Goal: Task Accomplishment & Management: Complete application form

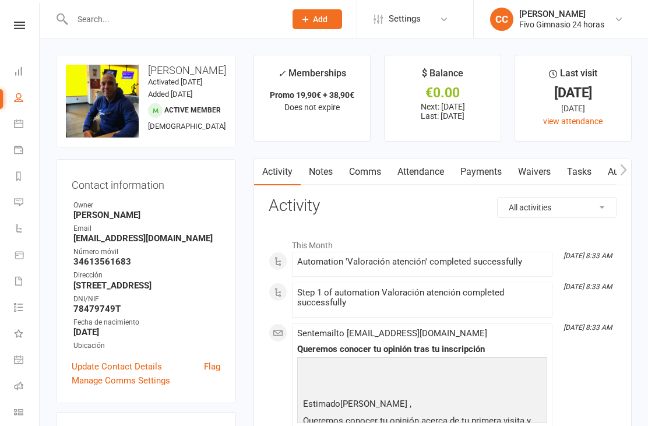
click at [17, 55] on div "Clubworx" at bounding box center [19, 41] width 39 height 38
click at [23, 68] on icon at bounding box center [18, 70] width 9 height 9
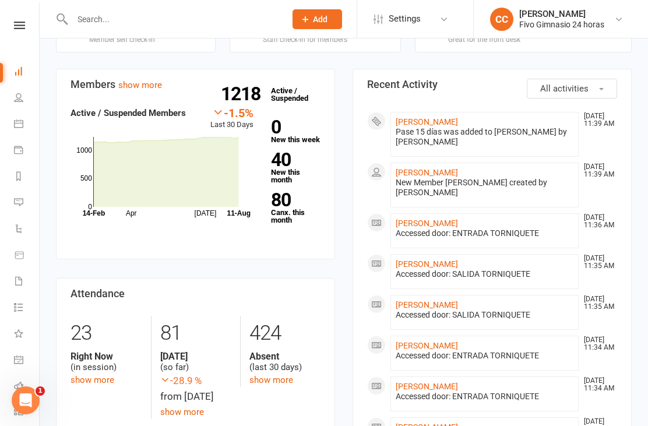
click at [458, 124] on link "[PERSON_NAME]" at bounding box center [427, 121] width 62 height 9
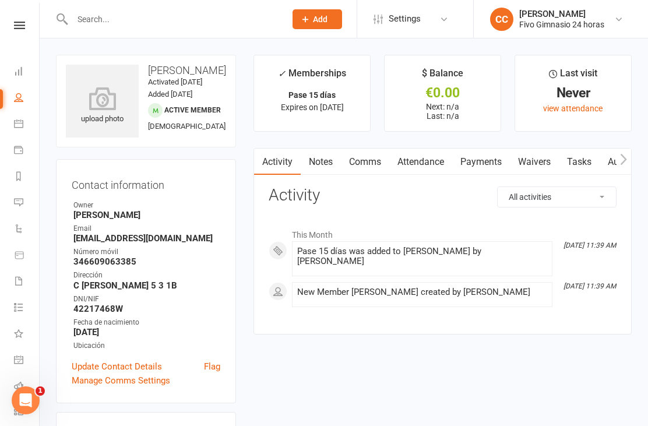
click at [94, 110] on icon at bounding box center [102, 98] width 73 height 23
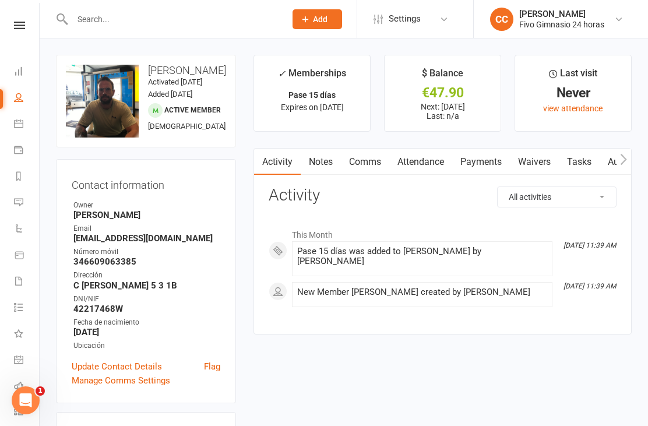
click at [535, 162] on link "Waivers" at bounding box center [534, 162] width 49 height 27
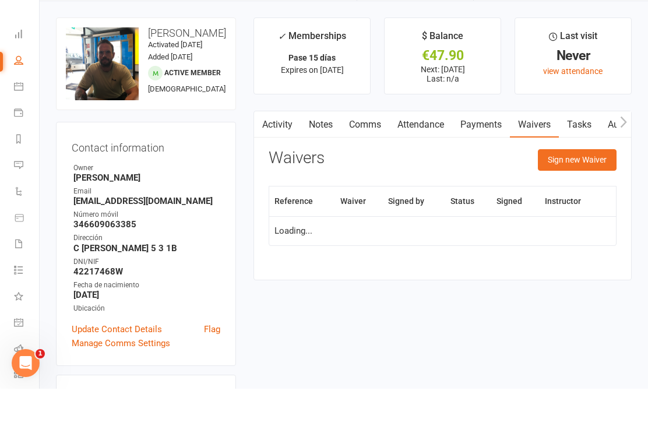
scroll to position [37, 0]
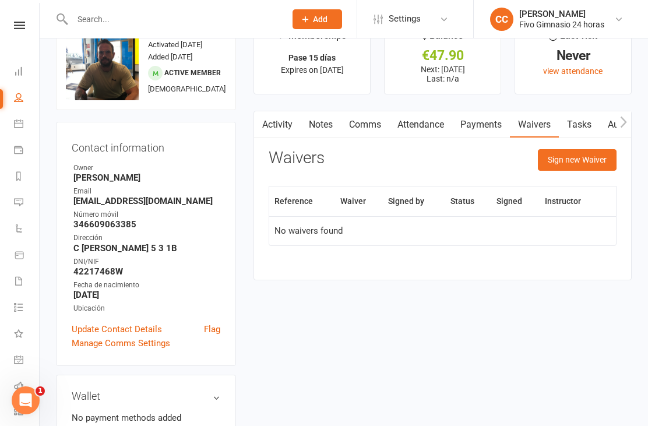
click at [581, 163] on button "Sign new Waiver" at bounding box center [577, 159] width 79 height 21
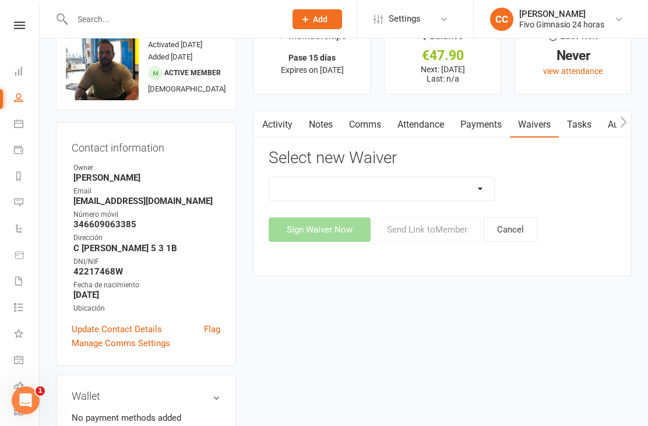
click at [451, 181] on select "Actualización De Datos De Pago Alta Online Certificación Finalización Contrato …" at bounding box center [381, 188] width 225 height 23
select select "1939"
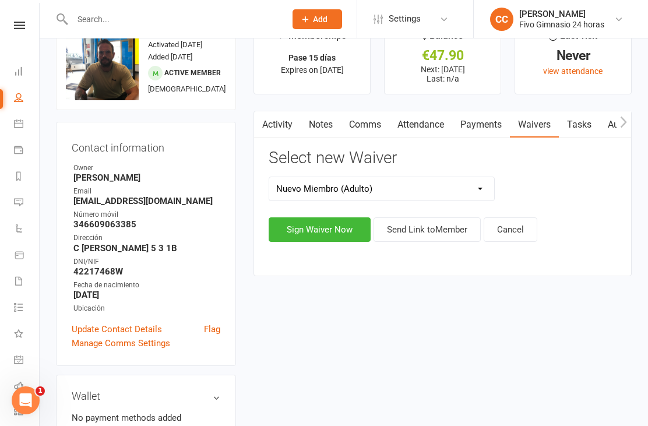
click at [323, 225] on button "Sign Waiver Now" at bounding box center [320, 229] width 102 height 24
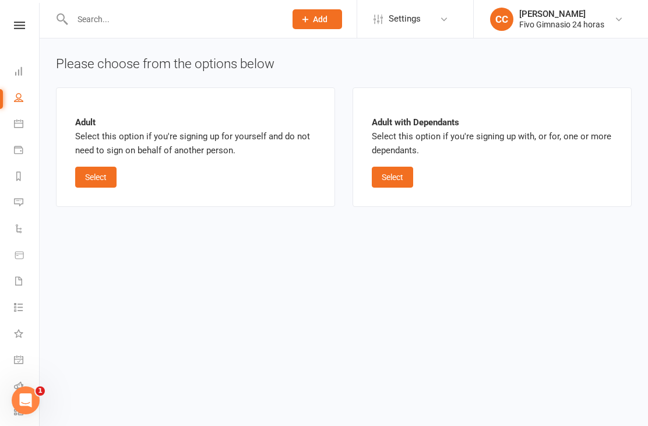
click at [98, 173] on button "Select" at bounding box center [95, 177] width 41 height 21
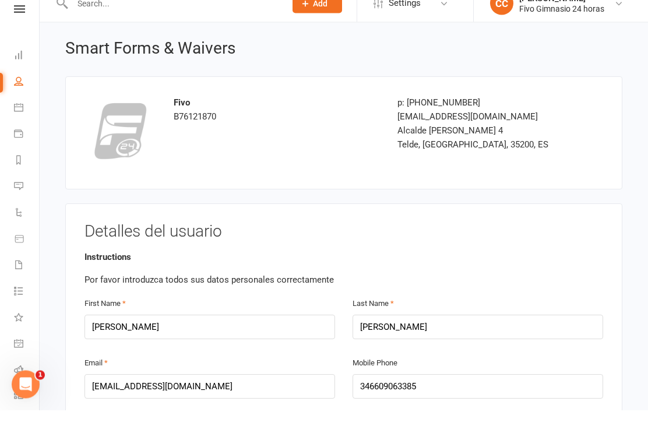
scroll to position [34, 0]
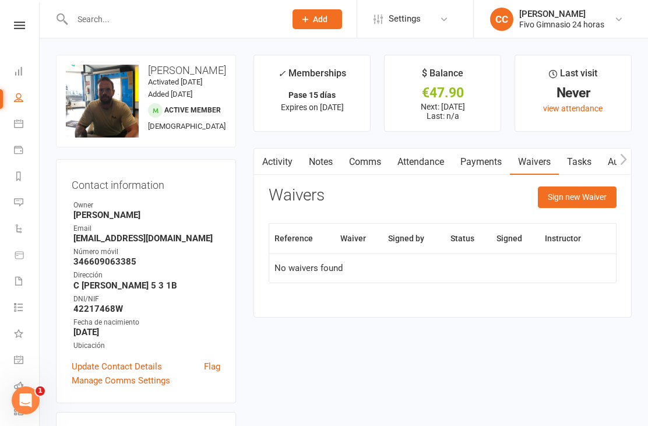
click at [568, 199] on button "Sign new Waiver" at bounding box center [577, 197] width 79 height 21
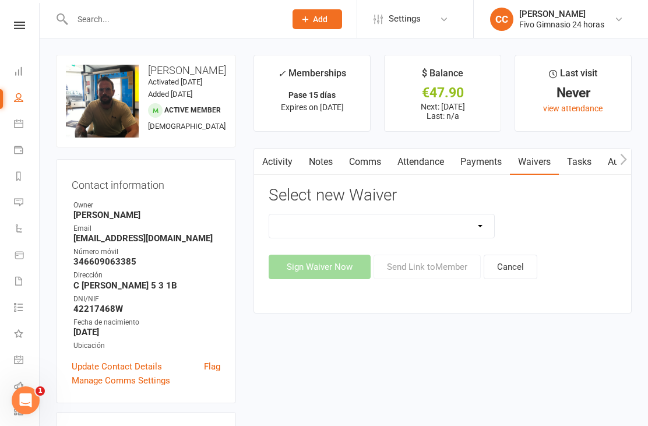
click at [443, 225] on select "Actualización De Datos De Pago Alta Online Certificación Finalización Contrato …" at bounding box center [381, 226] width 225 height 23
select select "2438"
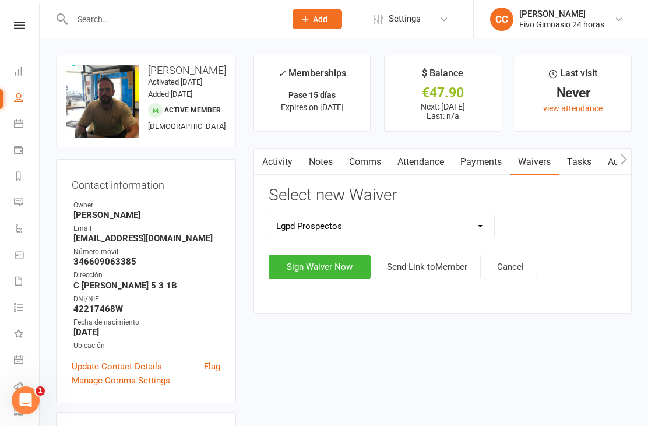
click at [447, 164] on link "Attendance" at bounding box center [420, 162] width 63 height 27
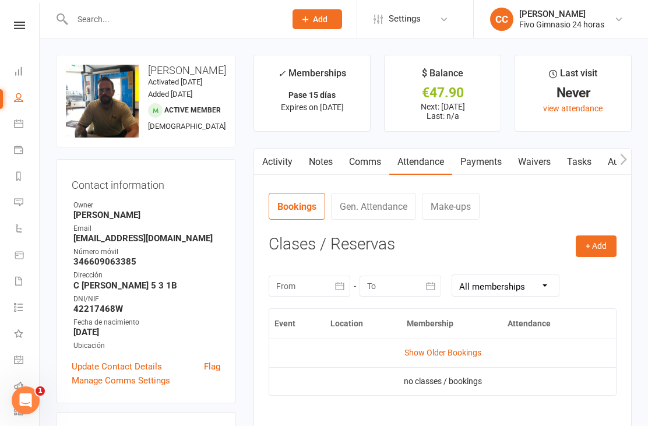
click at [539, 170] on link "Waivers" at bounding box center [534, 162] width 49 height 27
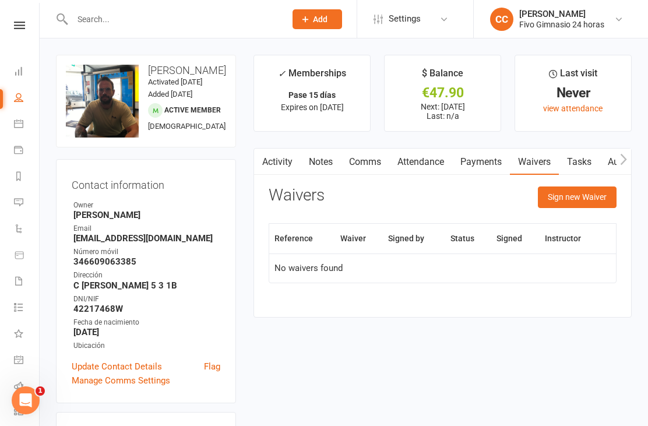
click at [573, 197] on button "Sign new Waiver" at bounding box center [577, 197] width 79 height 21
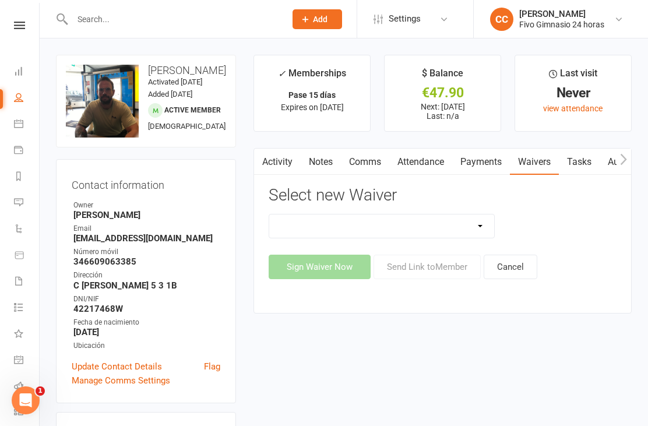
click at [435, 218] on select "Actualización De Datos De Pago Alta Online Certificación Finalización Contrato …" at bounding box center [381, 226] width 225 height 23
select select "4966"
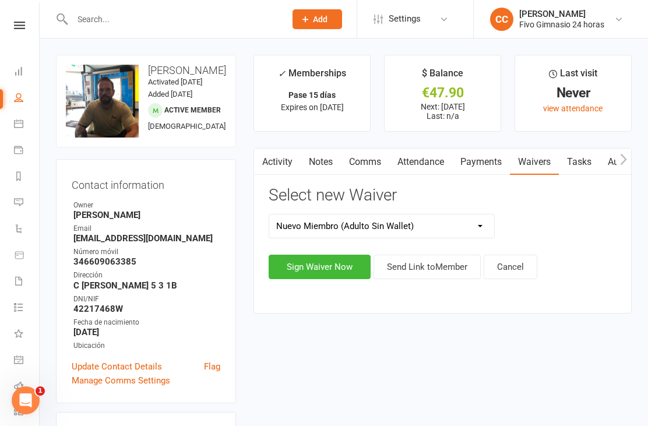
click at [314, 267] on button "Sign Waiver Now" at bounding box center [320, 267] width 102 height 24
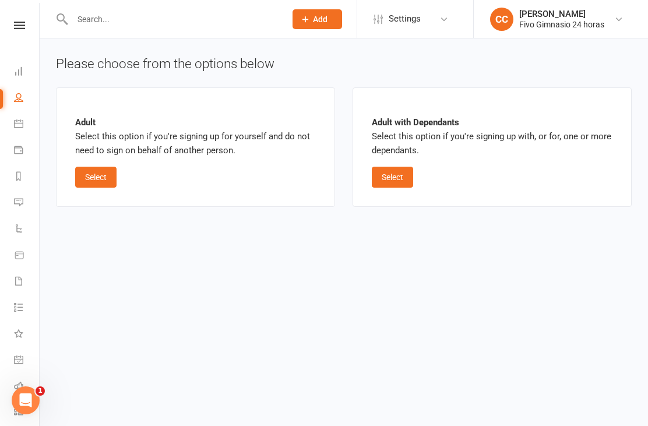
click at [99, 174] on button "Select" at bounding box center [95, 177] width 41 height 21
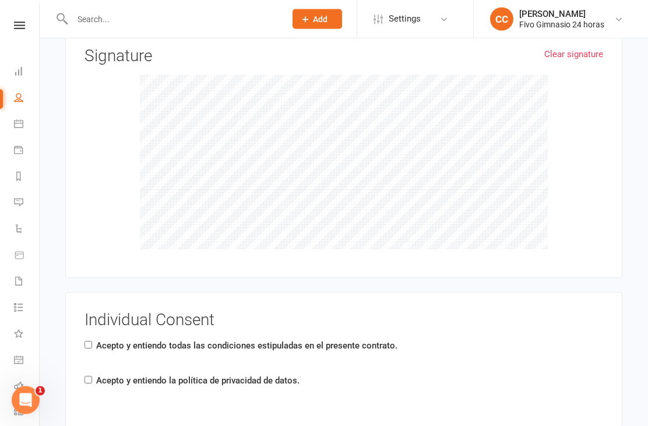
scroll to position [1349, 0]
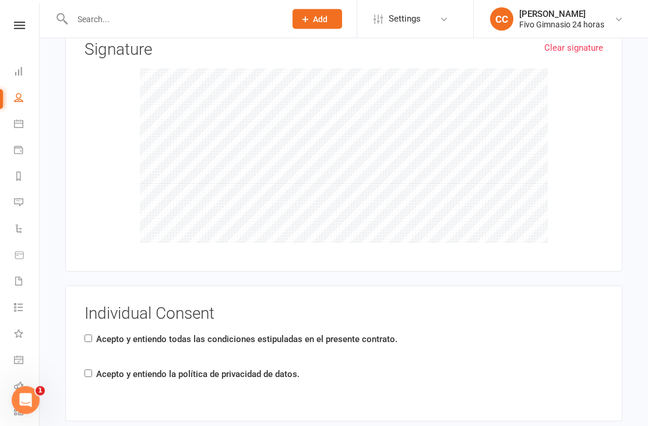
click at [99, 370] on label "Acepto y entiendo la política de privacidad de datos." at bounding box center [197, 375] width 203 height 14
click at [92, 370] on input "Acepto y entiendo la política de privacidad de datos." at bounding box center [89, 374] width 8 height 8
checkbox input "true"
click at [94, 333] on div "Acepto y entiendo todas las condiciones estipuladas en el presente contrato." at bounding box center [241, 342] width 313 height 19
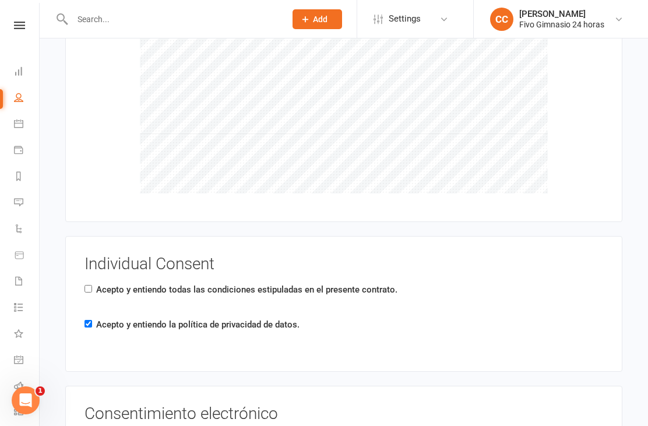
click at [85, 285] on input "Acepto y entiendo todas las condiciones estipuladas en el presente contrato." at bounding box center [89, 289] width 8 height 8
checkbox input "true"
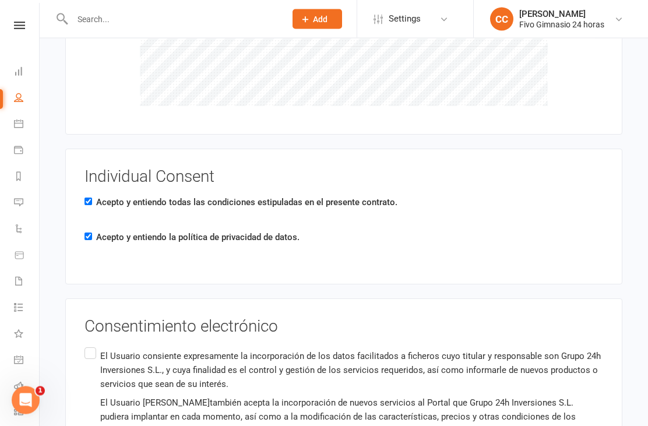
click at [92, 346] on input "El Usuario consiente expresamente la incorporación de los datos facilitados a f…" at bounding box center [89, 346] width 8 height 0
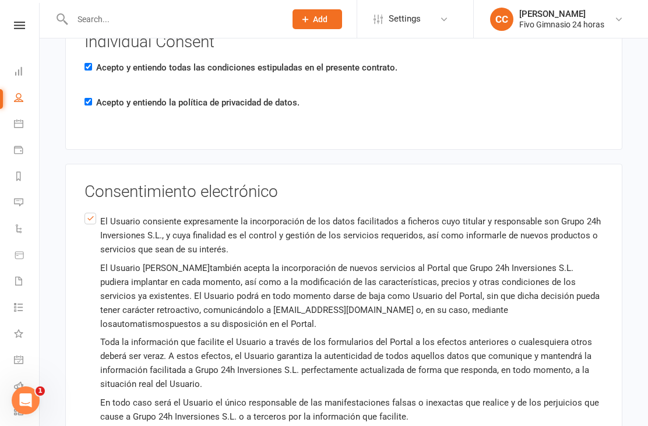
scroll to position [1697, 0]
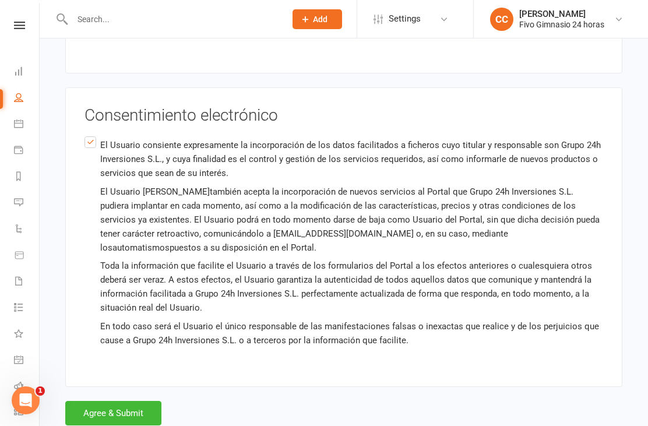
click at [128, 406] on button "Agree & Submit" at bounding box center [113, 413] width 96 height 24
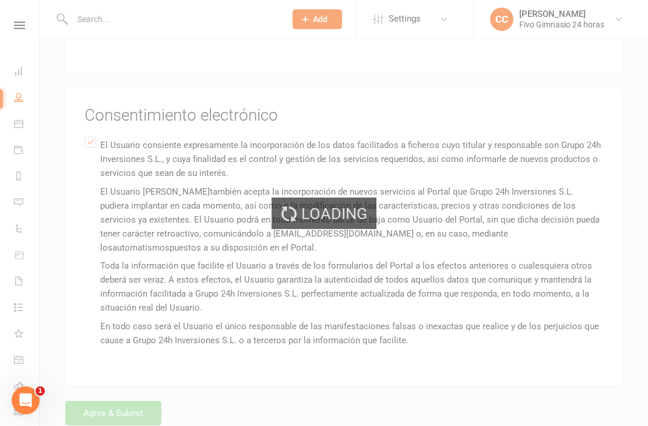
click at [131, 409] on div "Loading" at bounding box center [324, 213] width 648 height 426
click at [136, 410] on div "Loading" at bounding box center [324, 213] width 648 height 426
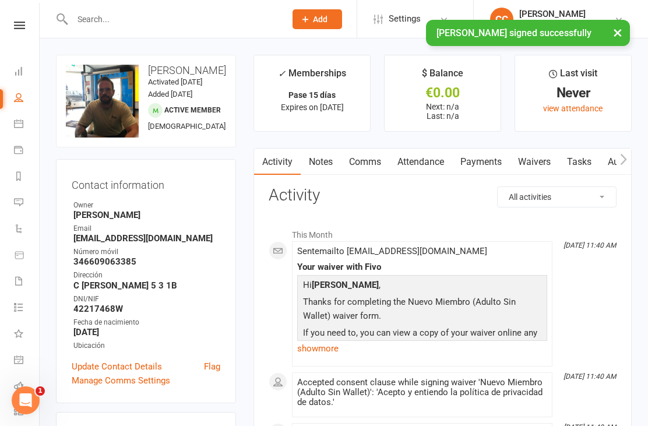
click at [476, 162] on link "Payments" at bounding box center [481, 162] width 58 height 27
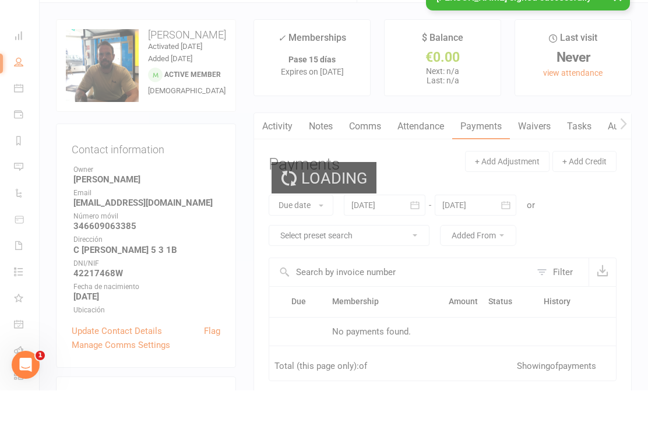
scroll to position [37, 0]
